Goal: Navigation & Orientation: Find specific page/section

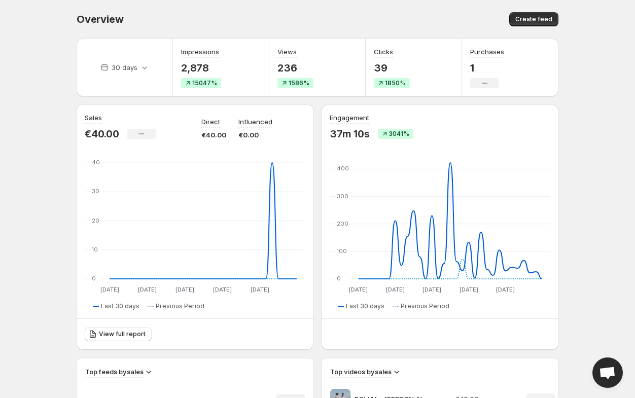
click at [471, 66] on p "1" at bounding box center [487, 68] width 34 height 12
click at [26, 183] on body "Home Feeds Videos Subscription Settings Overview. This page is ready Overview C…" at bounding box center [317, 199] width 635 height 398
